Goal: Information Seeking & Learning: Learn about a topic

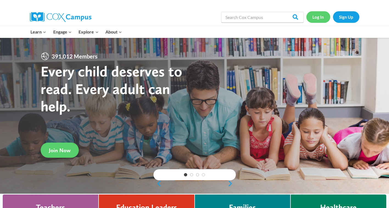
click at [318, 17] on link "Log In" at bounding box center [318, 16] width 24 height 11
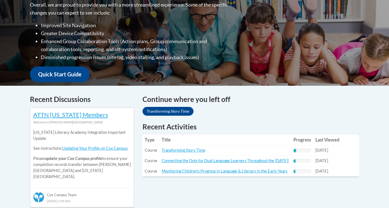
scroll to position [165, 0]
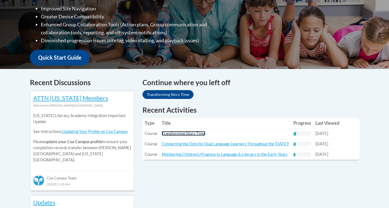
click at [201, 135] on link "Transforming Story Time" at bounding box center [184, 133] width 44 height 5
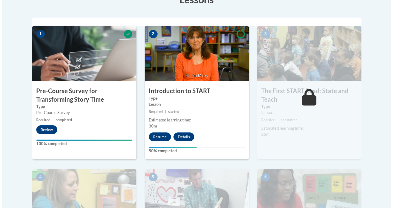
scroll to position [192, 0]
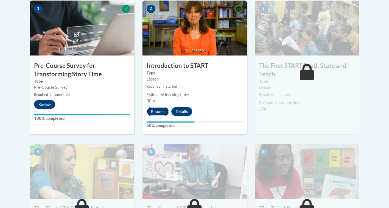
click at [162, 111] on button "Resume" at bounding box center [158, 111] width 22 height 9
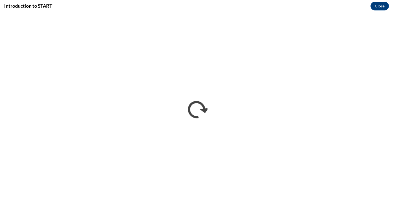
scroll to position [0, 0]
